Goal: Find specific page/section

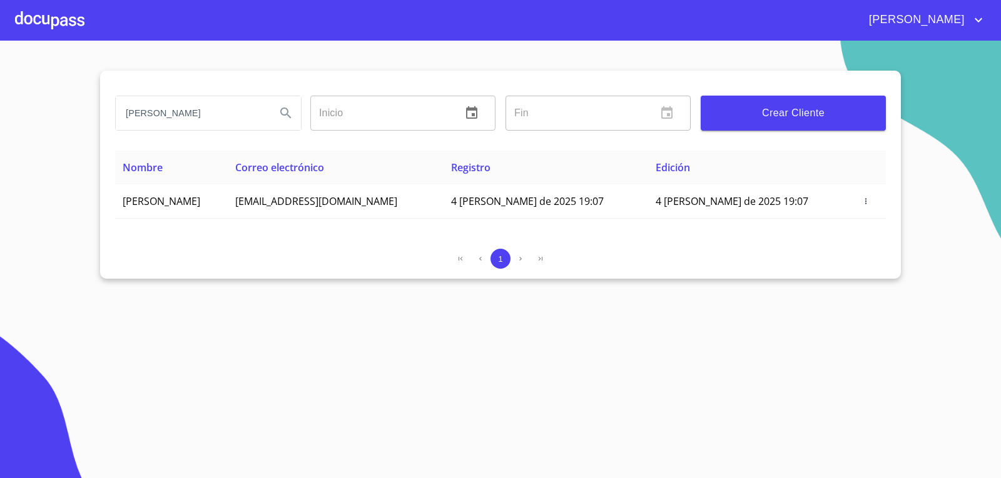
click at [43, 24] on div at bounding box center [49, 20] width 69 height 40
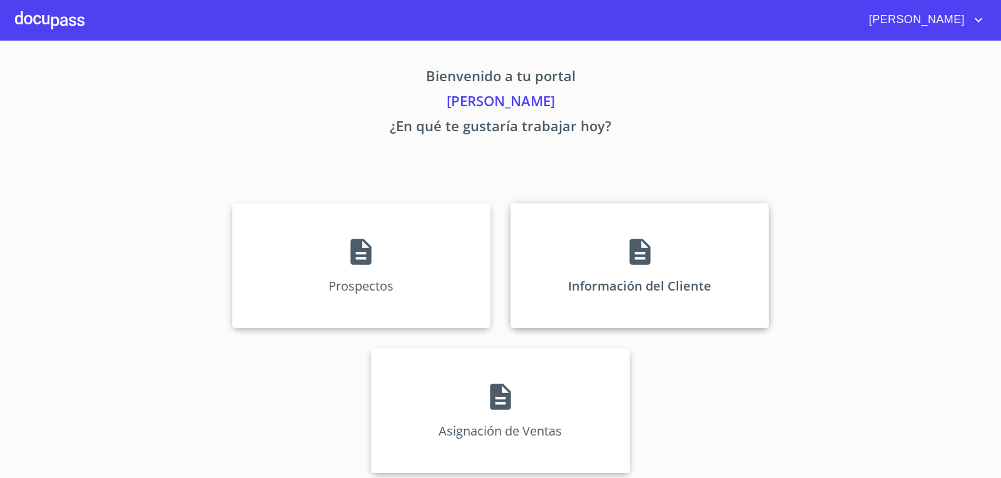
click at [759, 302] on div "Información del Cliente" at bounding box center [639, 265] width 258 height 125
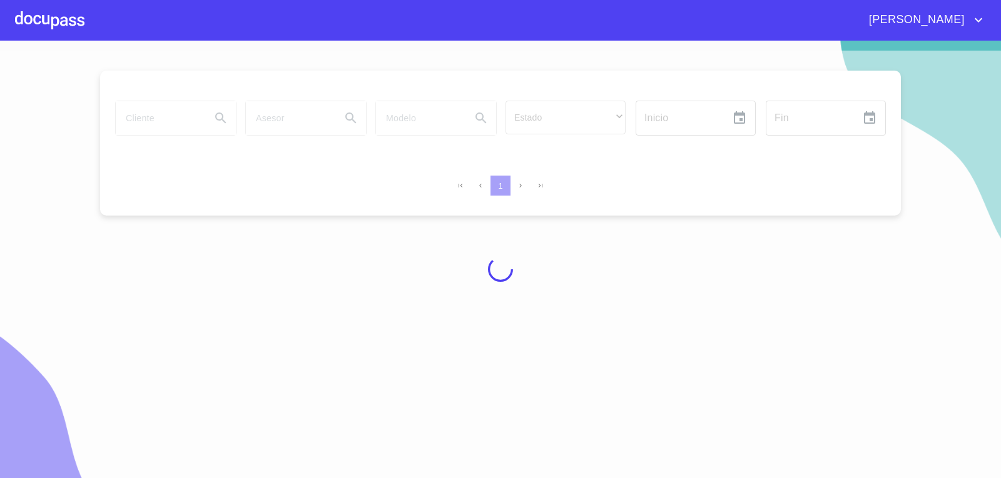
click at [158, 118] on div at bounding box center [500, 270] width 1001 height 438
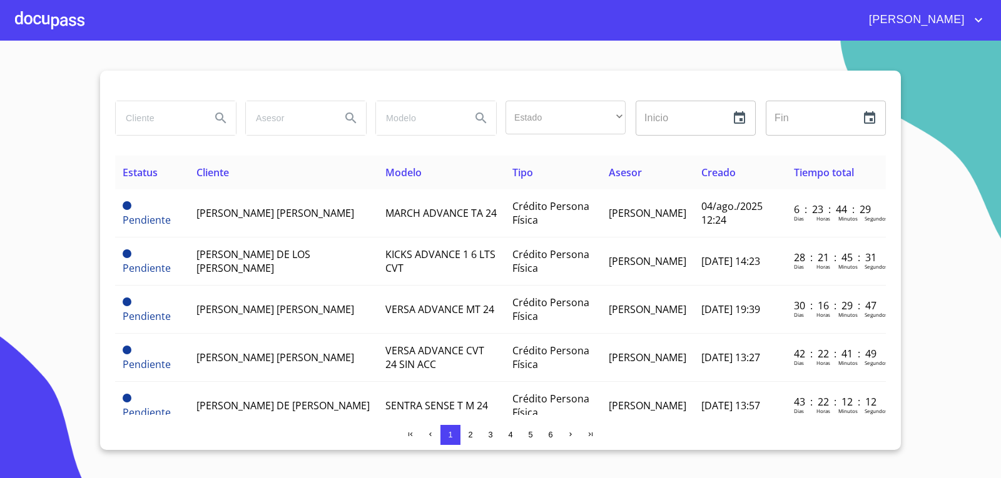
click at [156, 118] on input "search" at bounding box center [158, 118] width 85 height 34
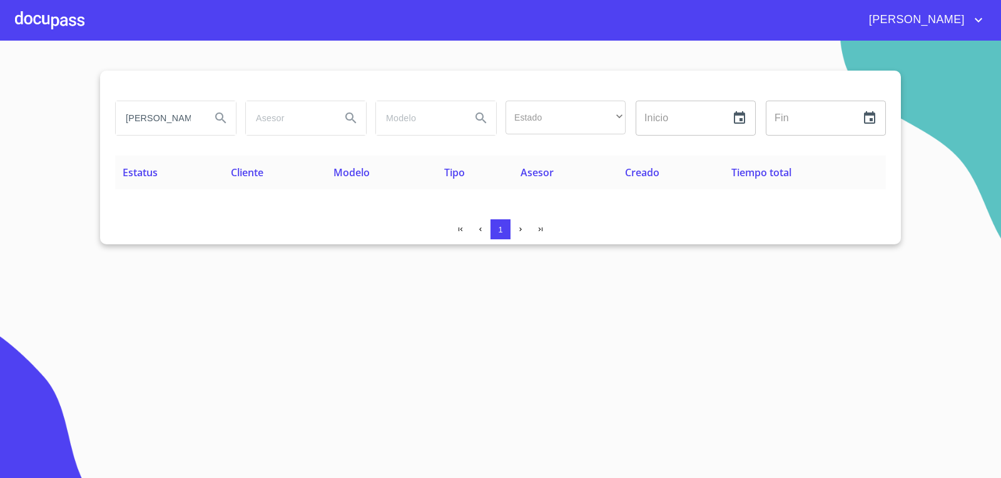
click at [181, 113] on input "[PERSON_NAME]" at bounding box center [158, 118] width 85 height 34
type input "[PERSON_NAME]"
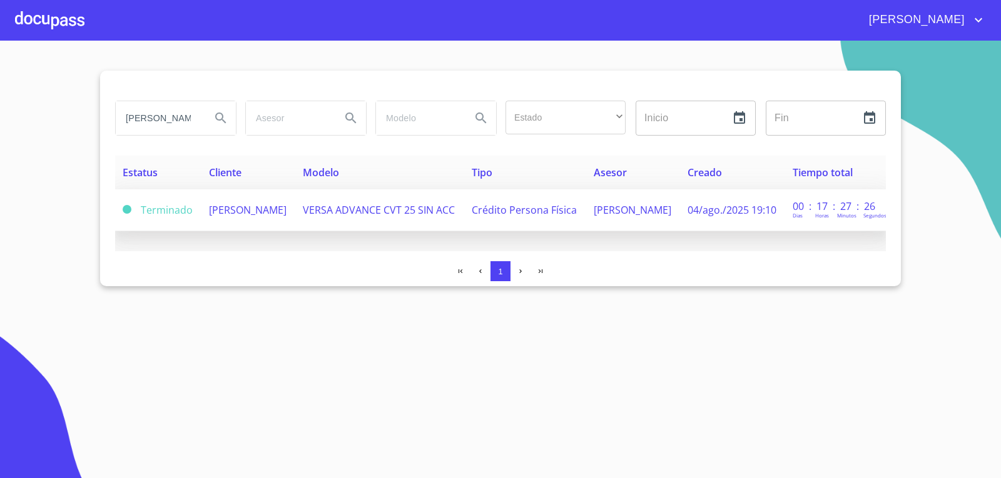
click at [295, 198] on td "[PERSON_NAME]" at bounding box center [248, 211] width 94 height 42
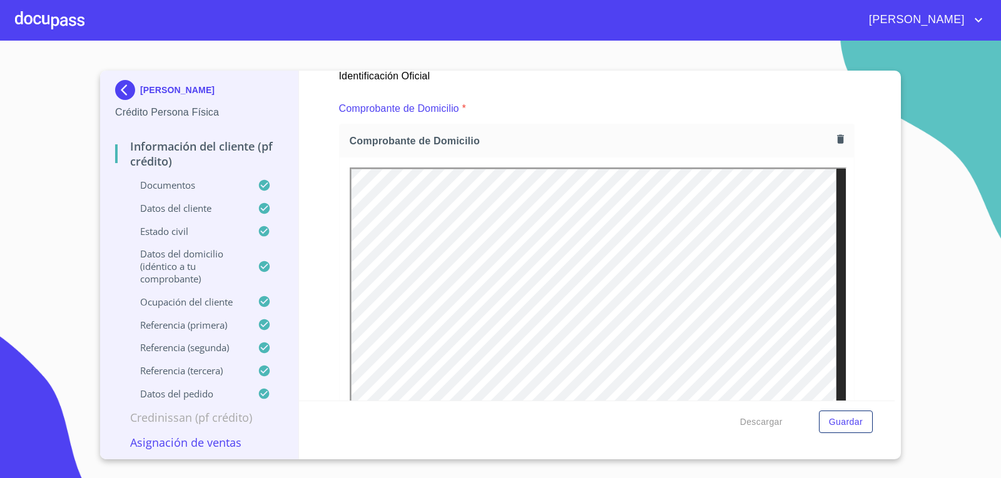
scroll to position [751, 0]
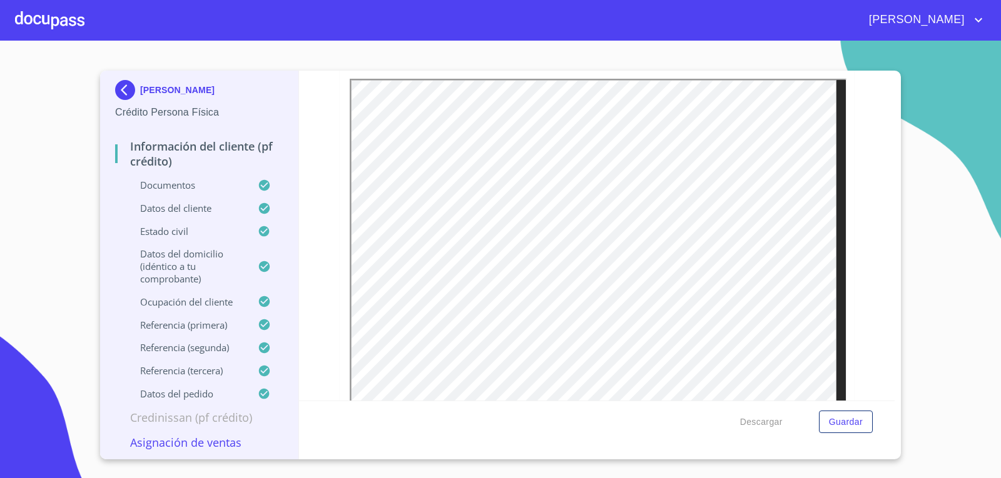
click at [866, 273] on div "Información del cliente (PF crédito) Documentos Documento de identificación.   …" at bounding box center [597, 236] width 596 height 330
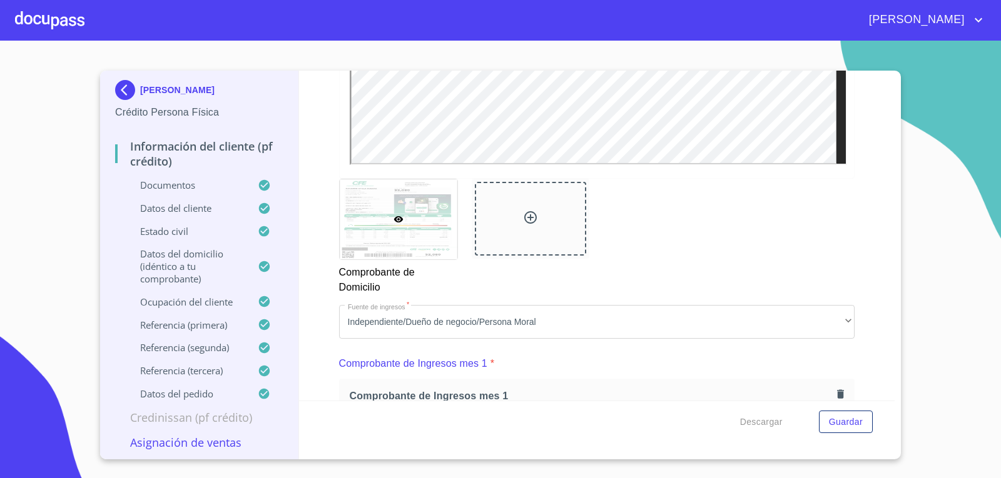
scroll to position [813, 0]
